Goal: Navigation & Orientation: Find specific page/section

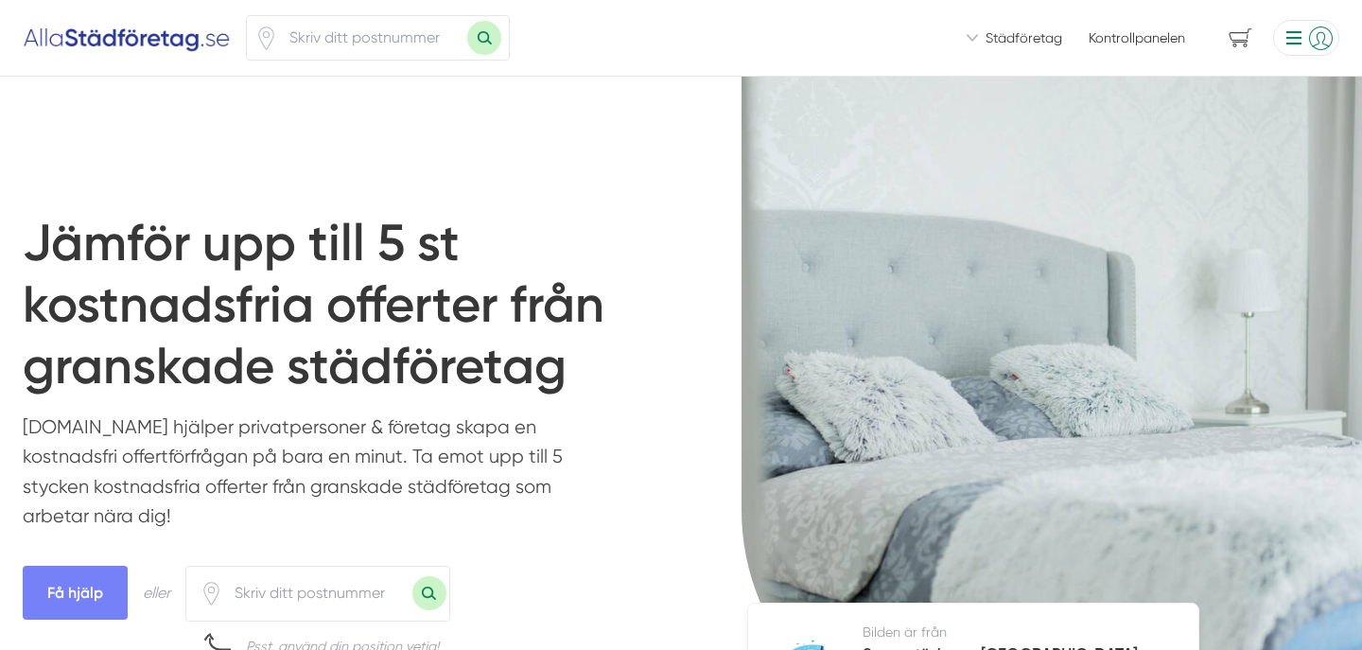
click at [1306, 37] on li at bounding box center [1303, 38] width 74 height 36
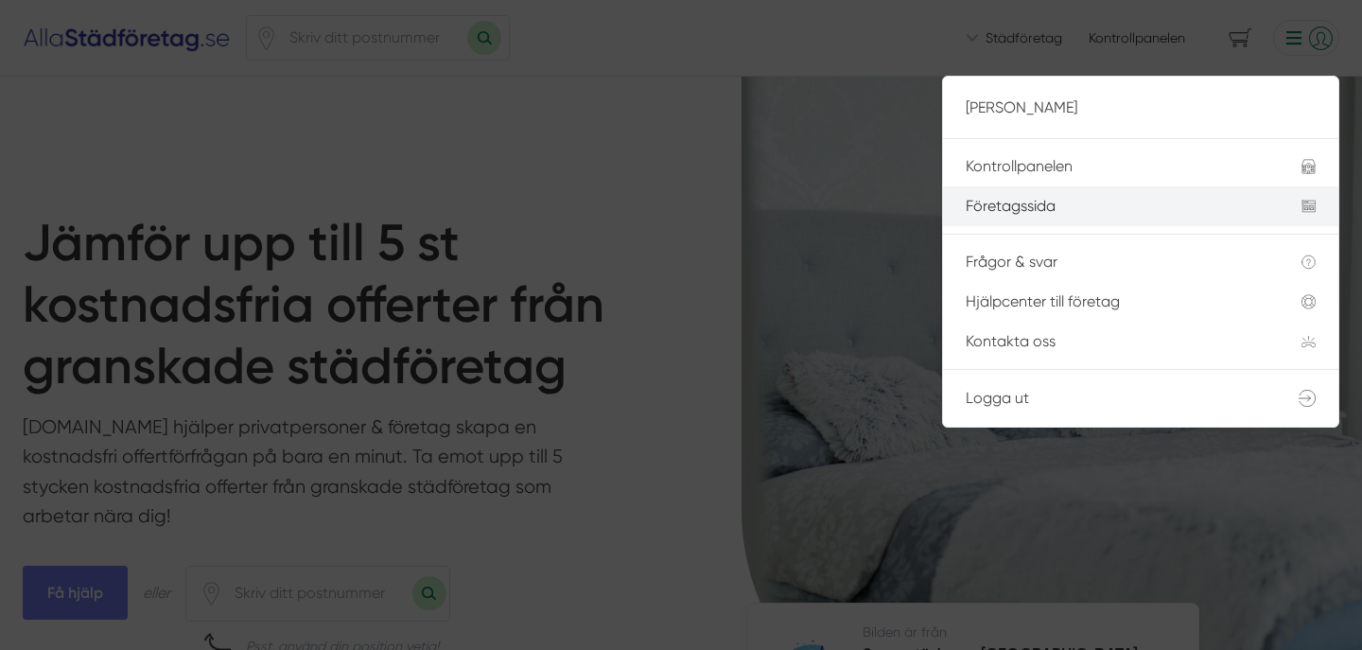
click at [1063, 223] on li "Företagssida" at bounding box center [1141, 206] width 396 height 40
